Goal: Navigation & Orientation: Find specific page/section

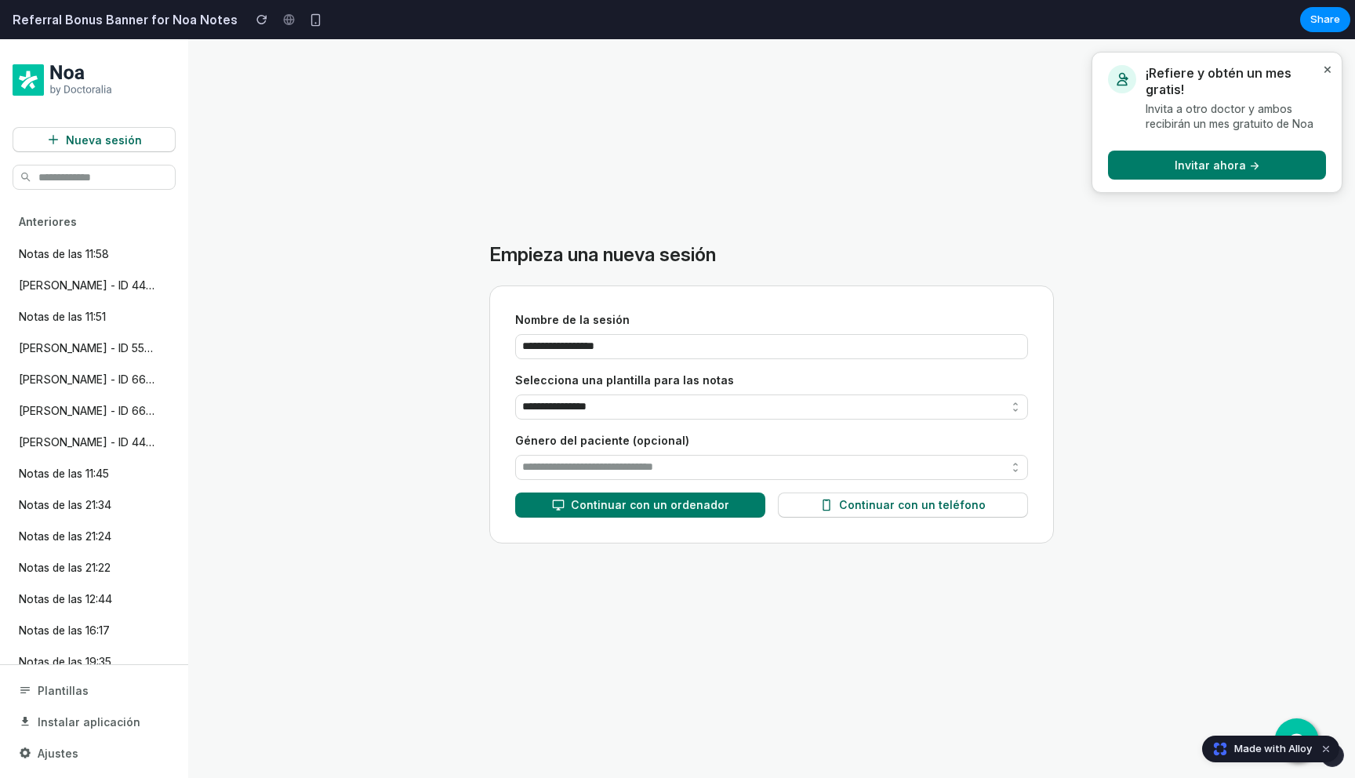
click at [1321, 69] on button "×" at bounding box center [1328, 69] width 16 height 20
click at [1327, 750] on button "Dismiss watermark" at bounding box center [1326, 749] width 19 height 19
